Goal: Task Accomplishment & Management: Use online tool/utility

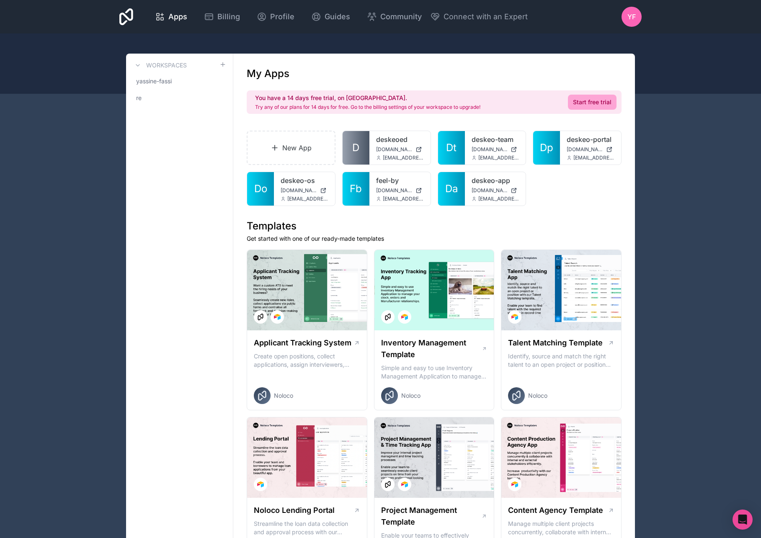
click at [615, 105] on link "Start free trial" at bounding box center [592, 102] width 49 height 15
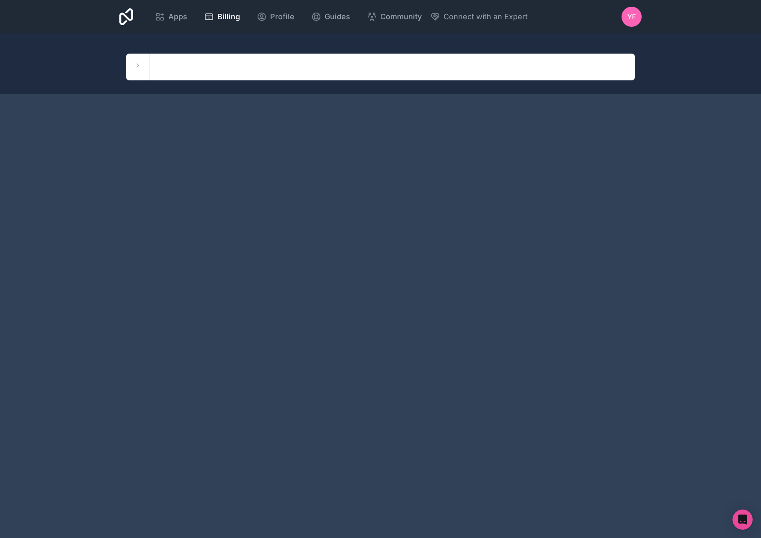
click at [136, 63] on icon at bounding box center [137, 65] width 7 height 7
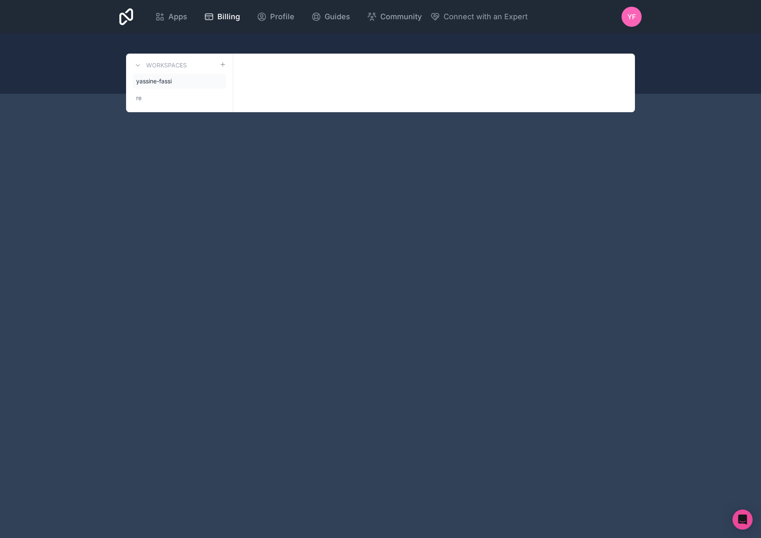
click at [169, 80] on span "yassine-fassi" at bounding box center [154, 81] width 36 height 8
click at [147, 98] on link "re" at bounding box center [179, 97] width 93 height 15
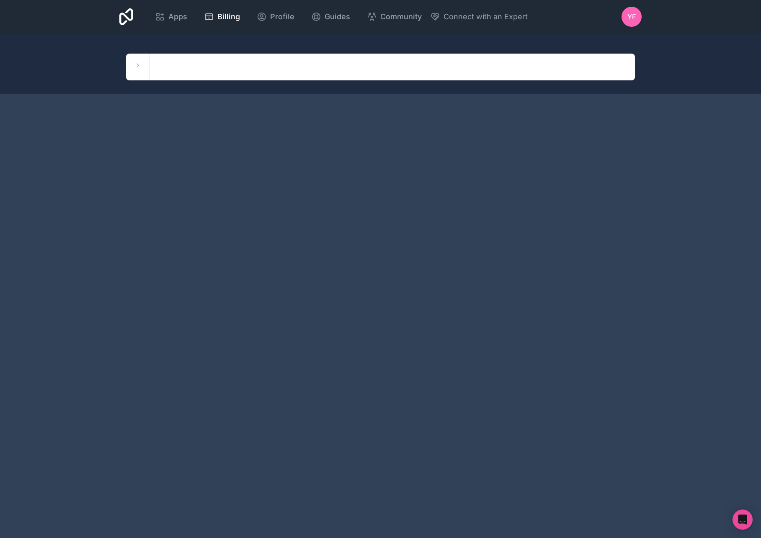
click at [175, 18] on span "Apps" at bounding box center [177, 17] width 19 height 12
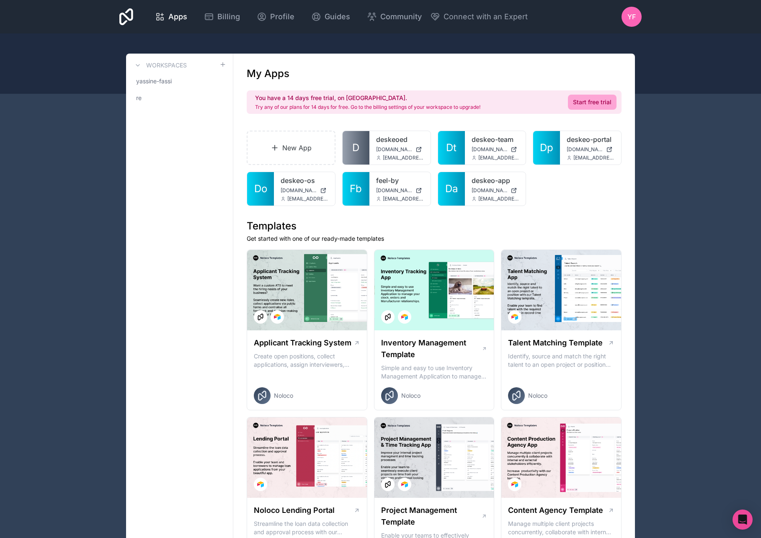
click at [280, 154] on link "New App" at bounding box center [291, 148] width 89 height 34
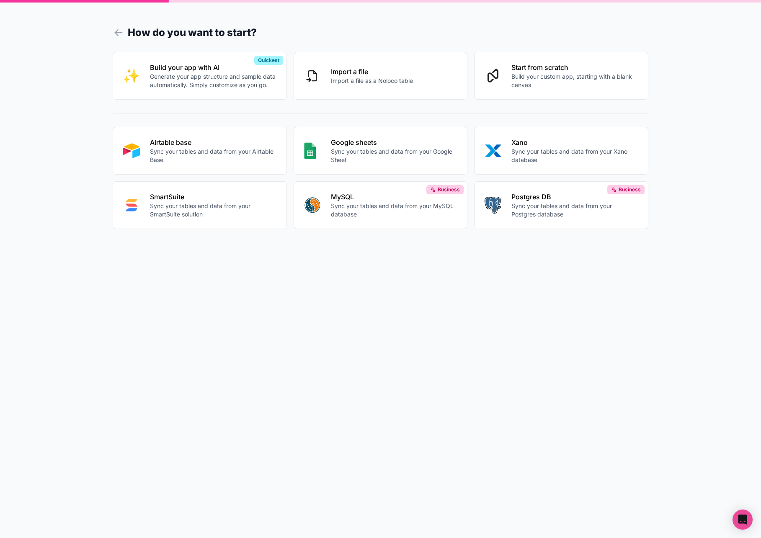
click at [211, 150] on p "Sync your tables and data from your Airtable Base" at bounding box center [213, 155] width 126 height 17
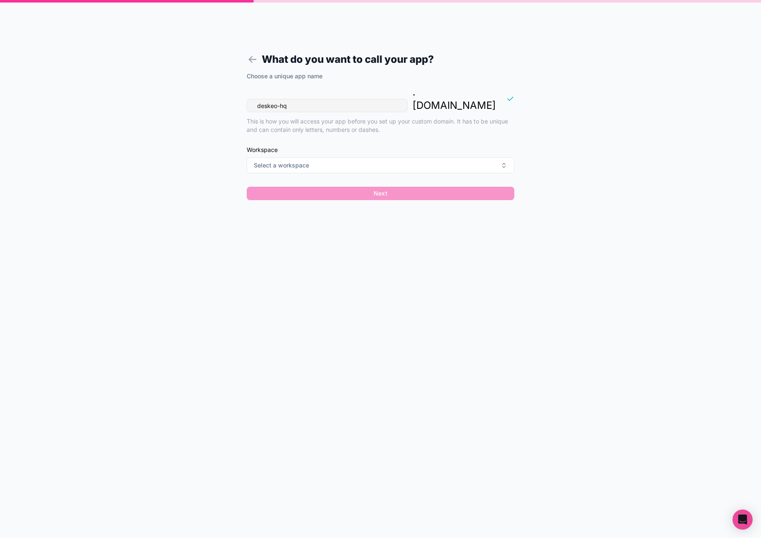
click at [331, 99] on input "deskeo-hq" at bounding box center [327, 105] width 161 height 13
type input "feelby"
click at [341, 157] on button "Select a workspace" at bounding box center [381, 165] width 268 height 16
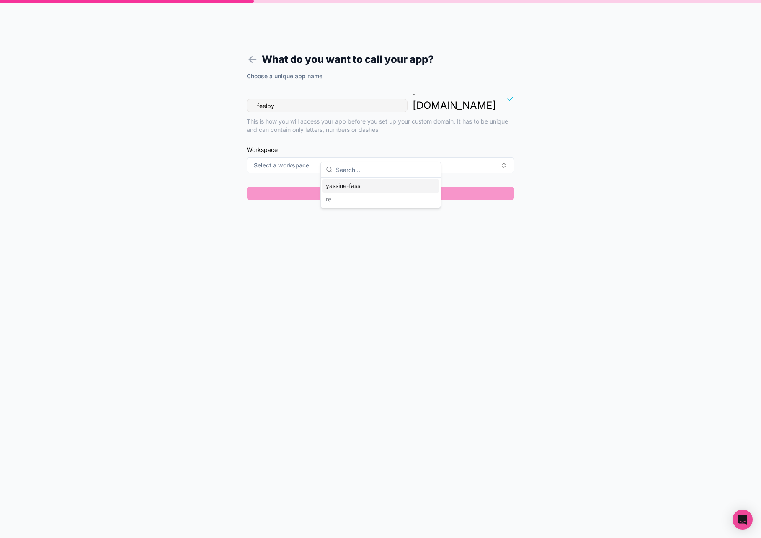
click at [346, 185] on div "yassine-fassi" at bounding box center [380, 185] width 116 height 13
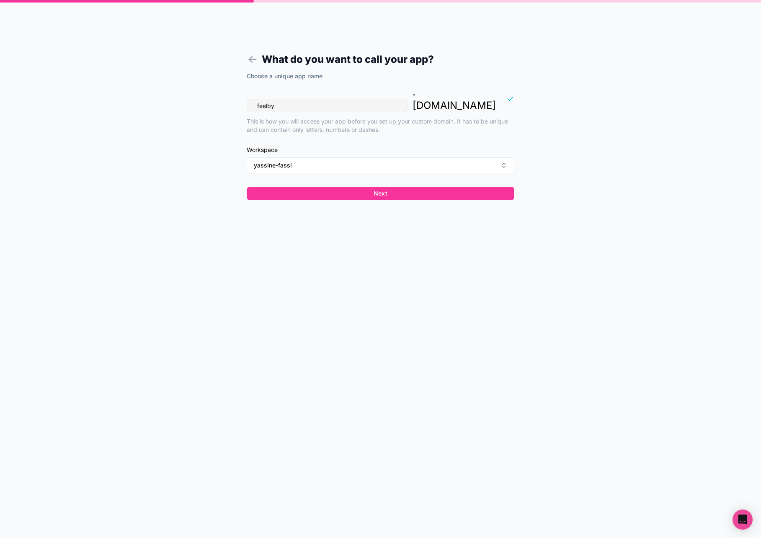
click at [342, 187] on button "Next" at bounding box center [381, 193] width 268 height 13
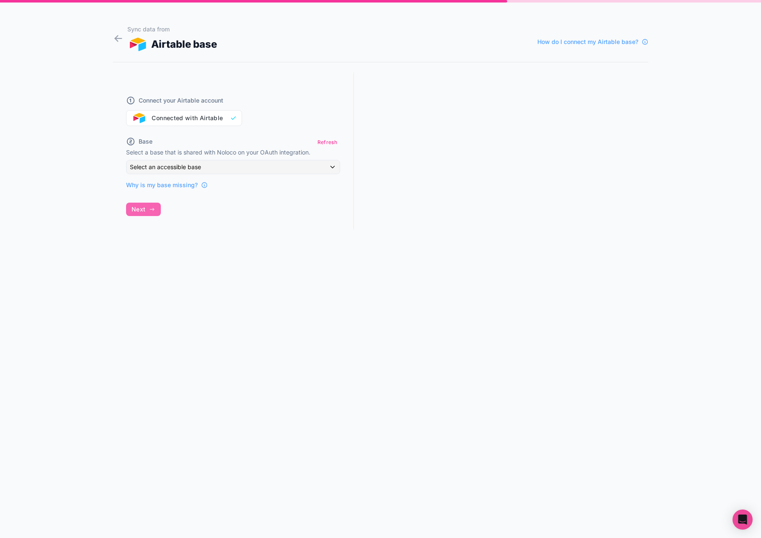
click at [205, 159] on div "Base Refresh Select a base that is shared with Noloco on your OAuth integration…" at bounding box center [233, 162] width 214 height 53
click at [201, 160] on div "Select an accessible base" at bounding box center [232, 166] width 213 height 13
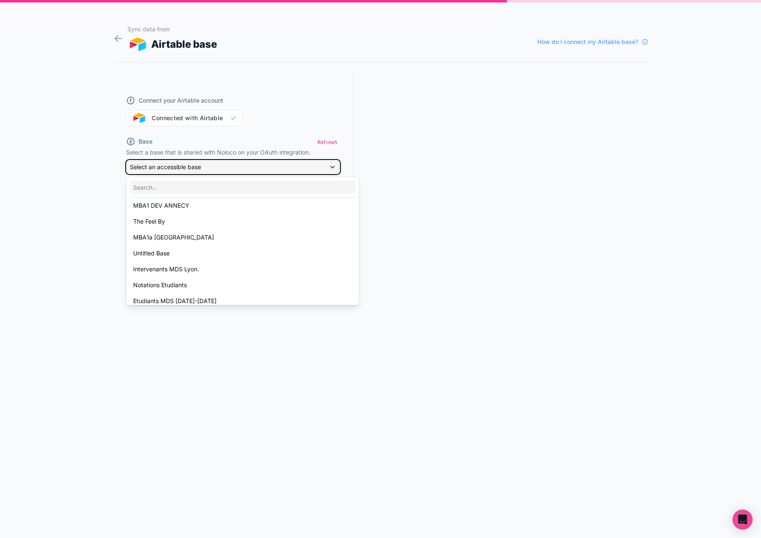
scroll to position [126, 0]
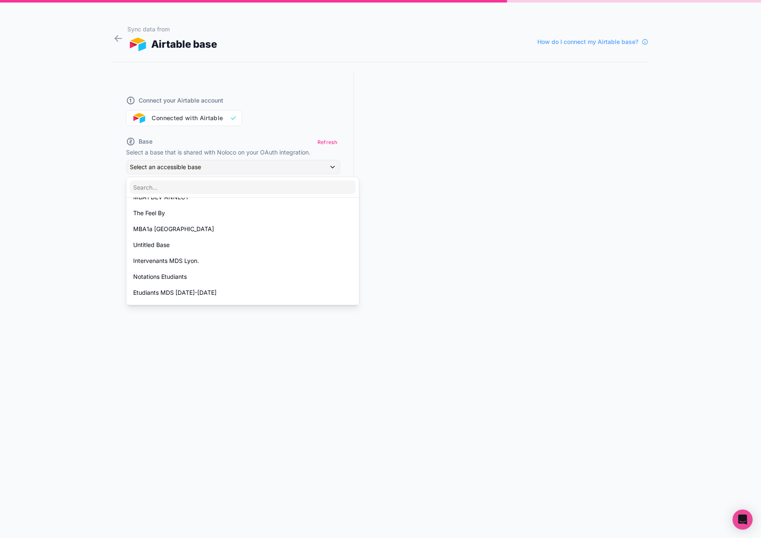
click at [165, 211] on span "The Feel By" at bounding box center [149, 213] width 32 height 10
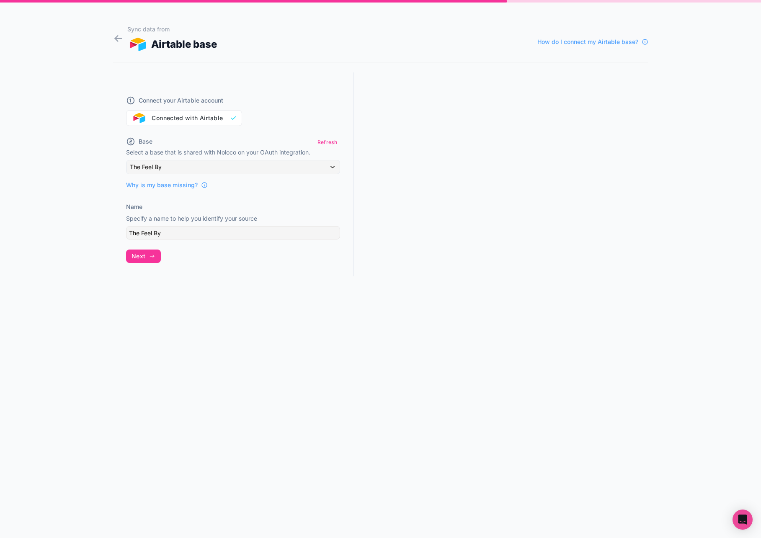
click at [144, 255] on span "Next" at bounding box center [139, 257] width 14 height 8
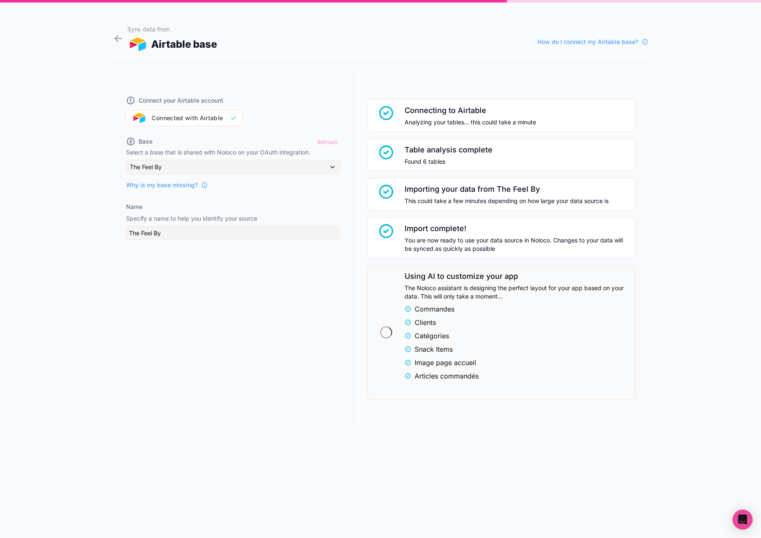
scroll to position [16, 0]
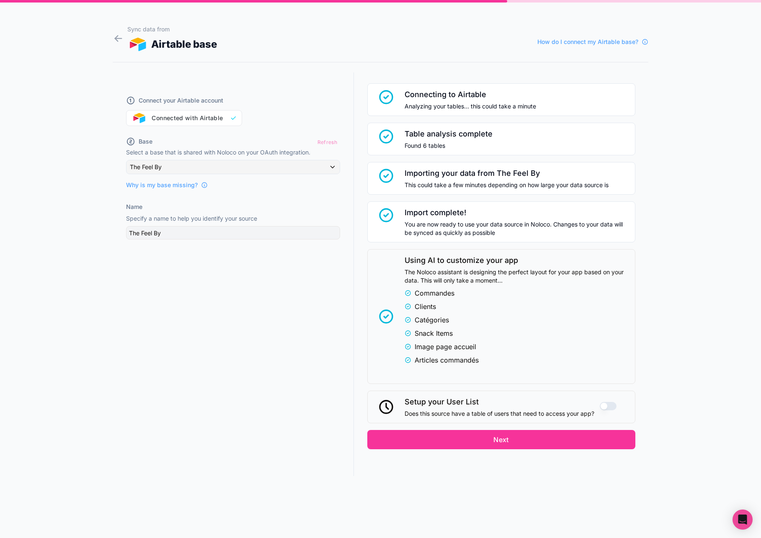
click at [522, 439] on button "Next" at bounding box center [501, 439] width 268 height 19
